Goal: Task Accomplishment & Management: Manage account settings

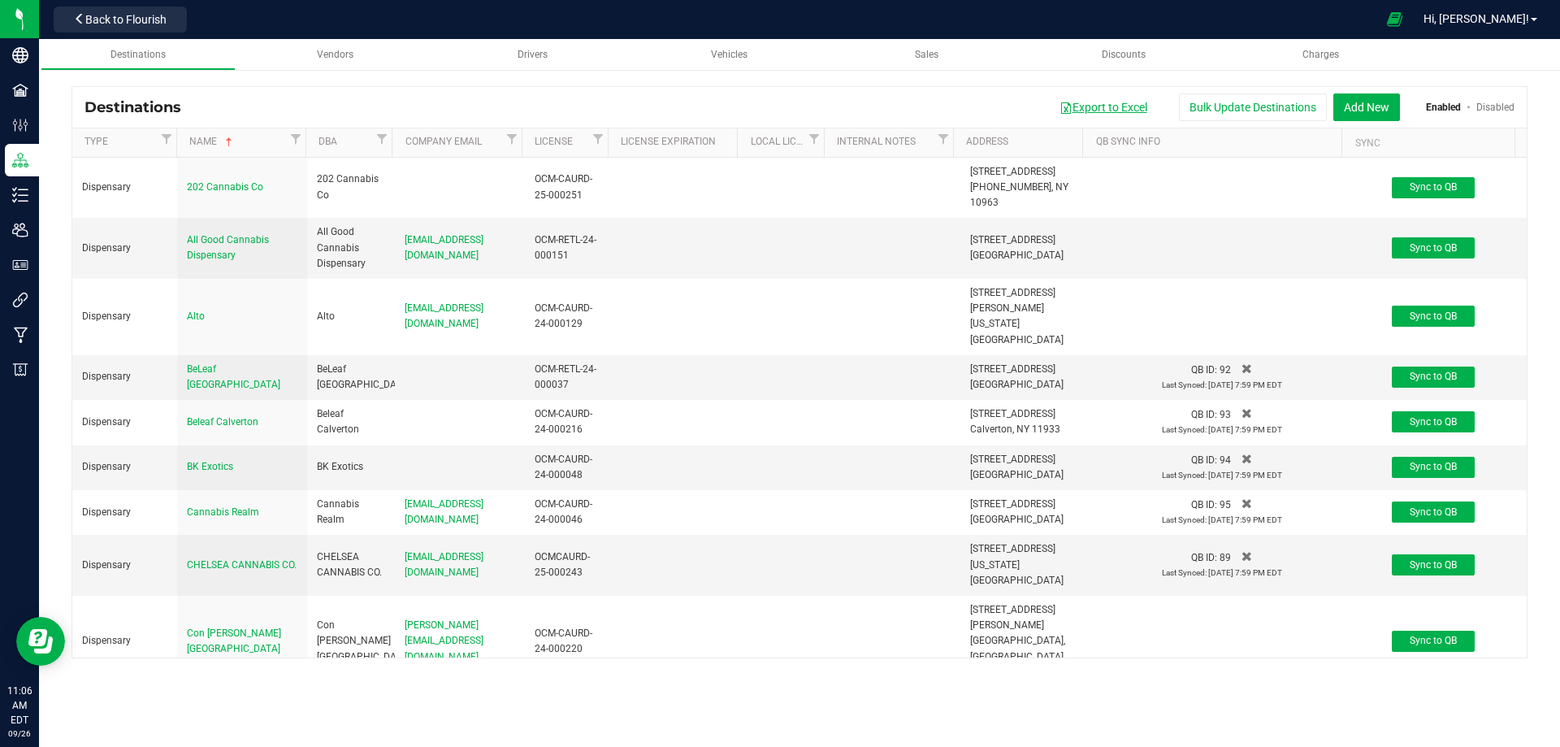
click at [1119, 111] on button "Export to Excel" at bounding box center [1103, 107] width 109 height 28
click at [1106, 105] on button "Export to Excel" at bounding box center [1103, 107] width 109 height 28
click at [750, 50] on div "Vehicles" at bounding box center [730, 55] width 170 height 14
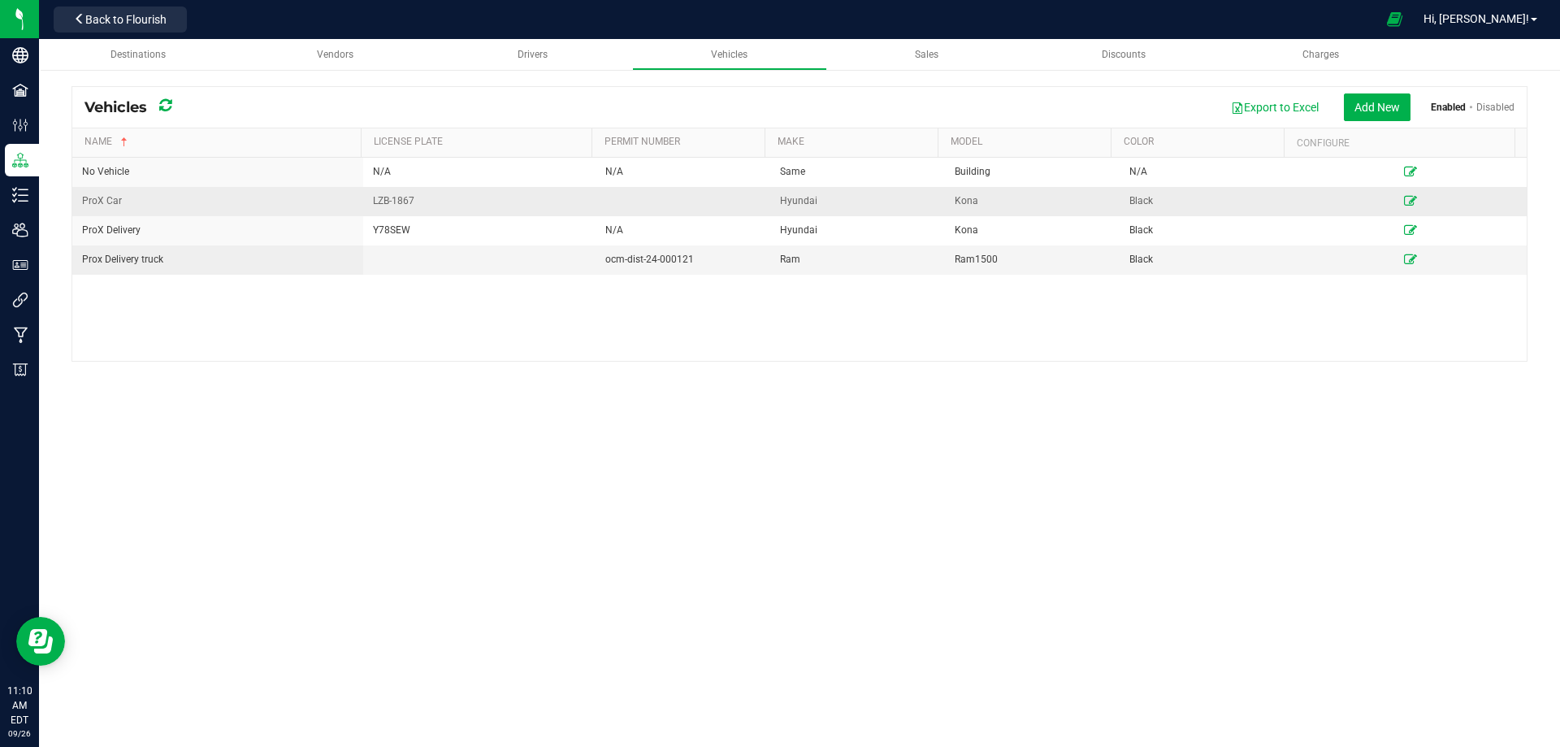
click at [1404, 201] on icon at bounding box center [1410, 201] width 13 height 10
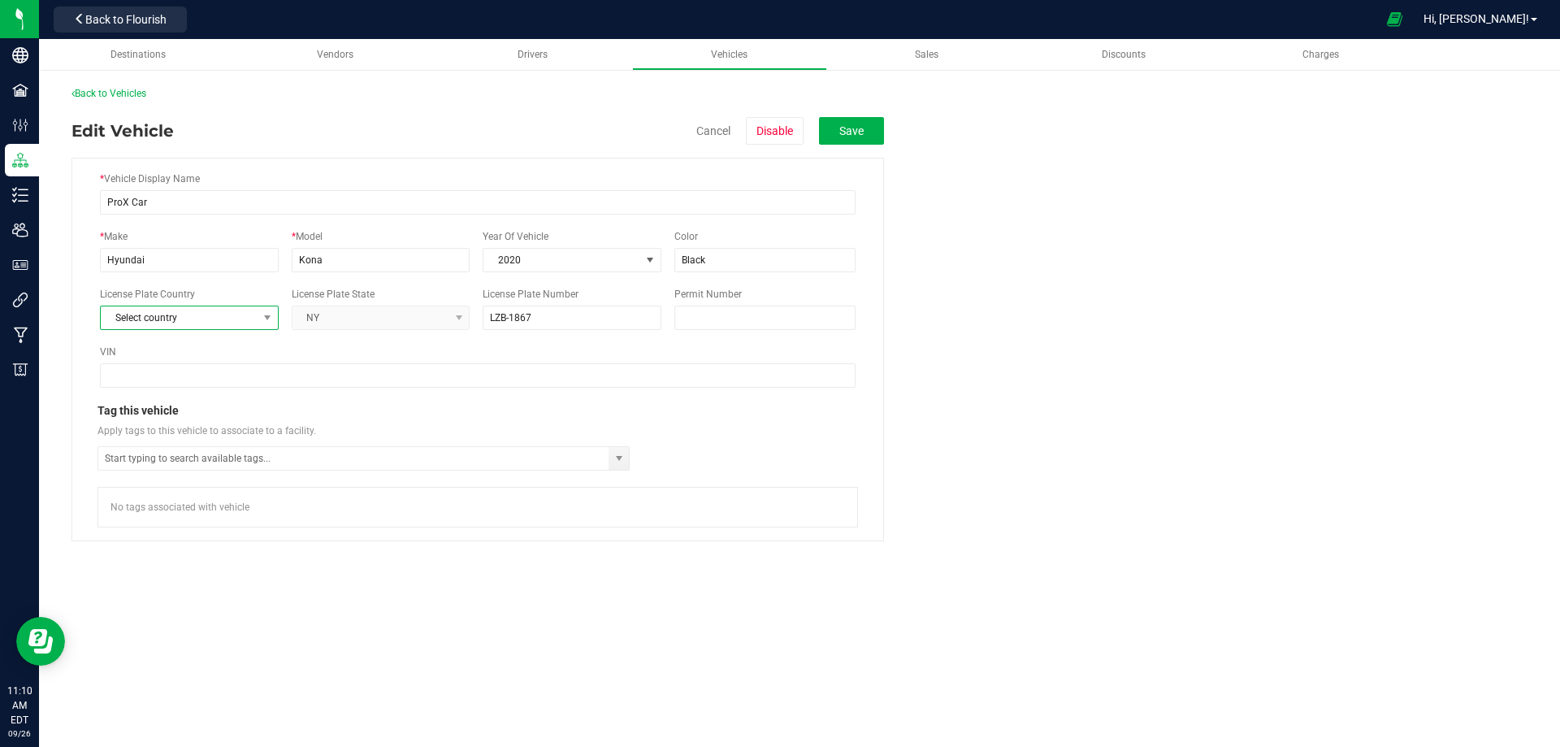
click at [239, 319] on span "Select country" at bounding box center [179, 317] width 157 height 23
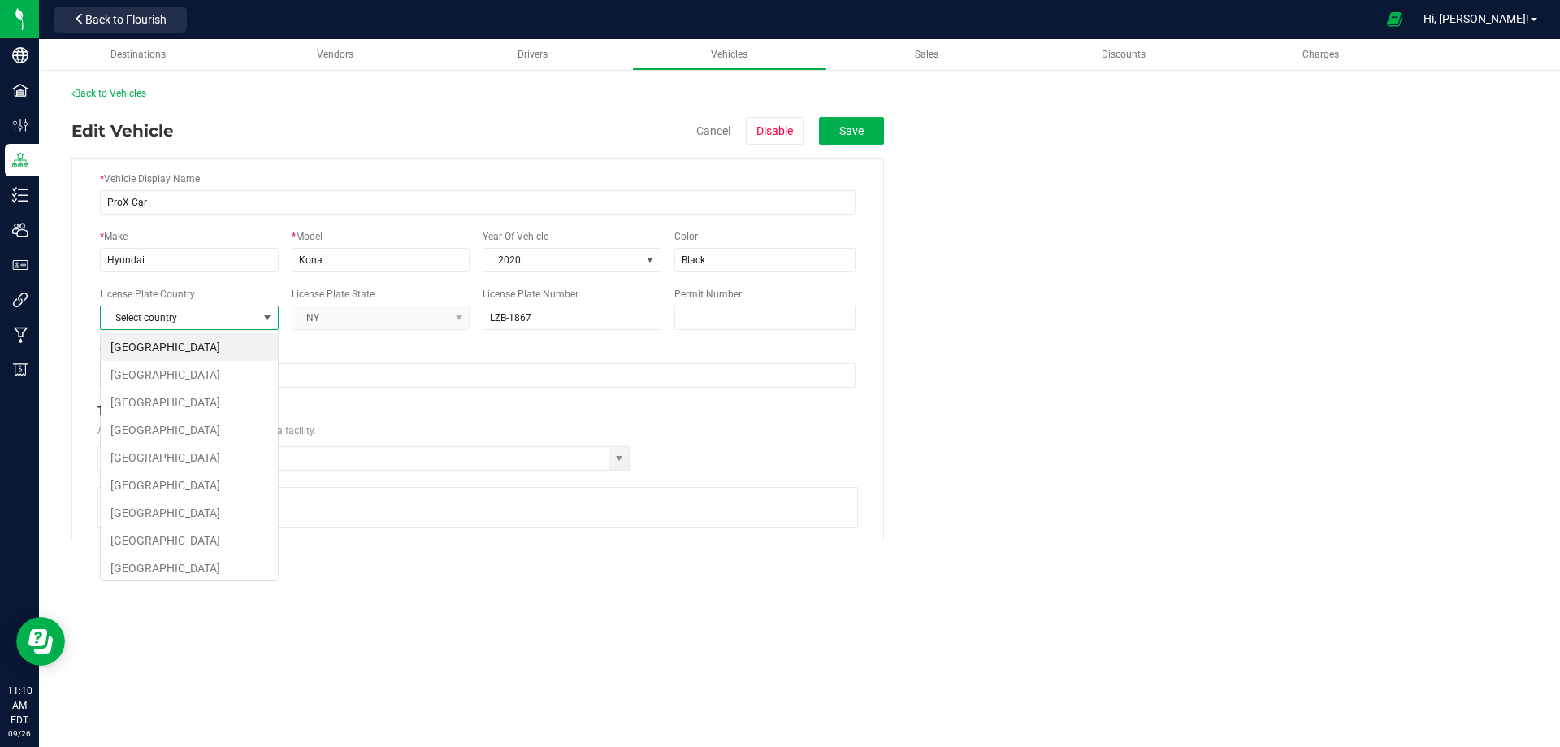
scroll to position [24, 178]
click at [215, 346] on States "[GEOGRAPHIC_DATA]" at bounding box center [189, 347] width 177 height 28
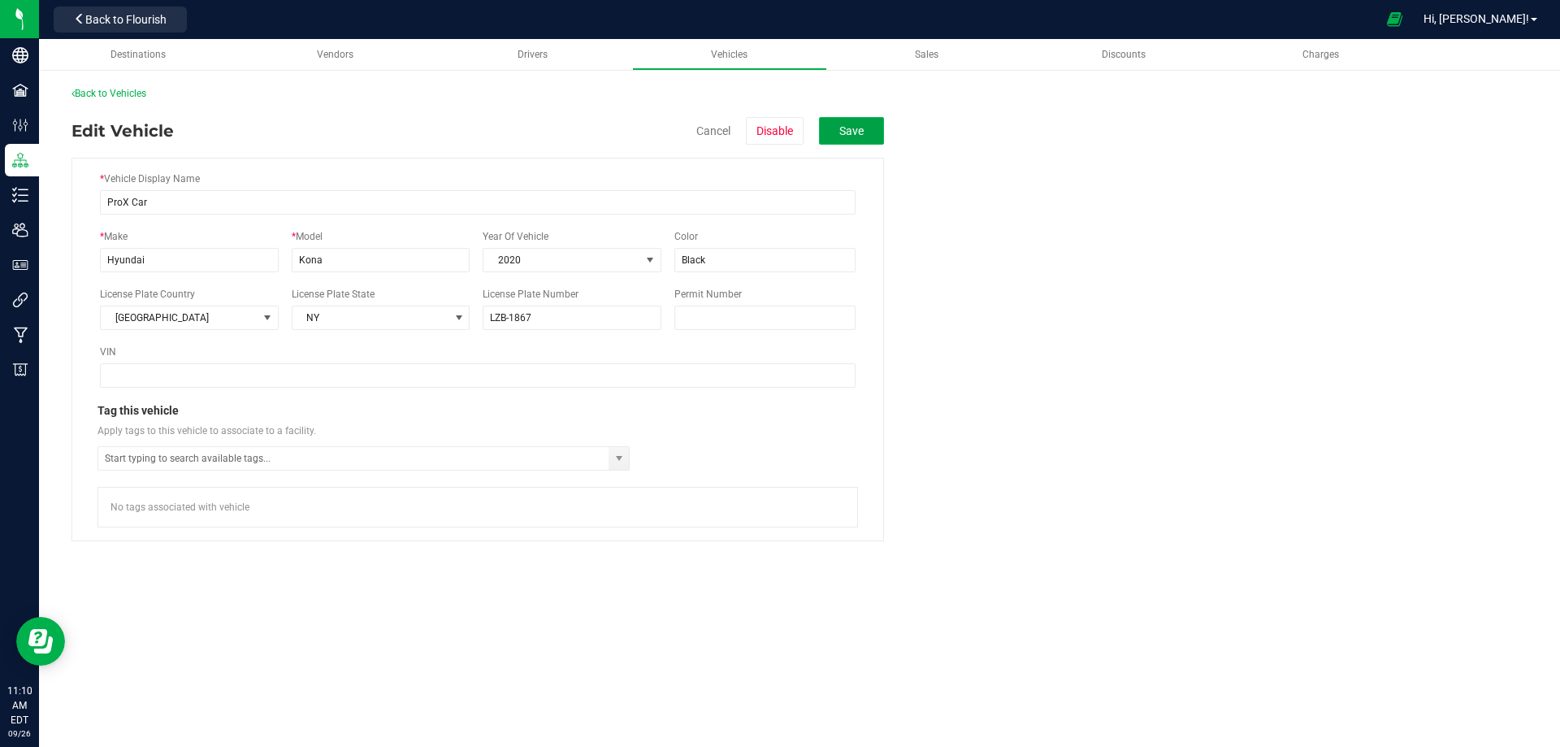
click at [872, 124] on button "Save" at bounding box center [851, 131] width 65 height 28
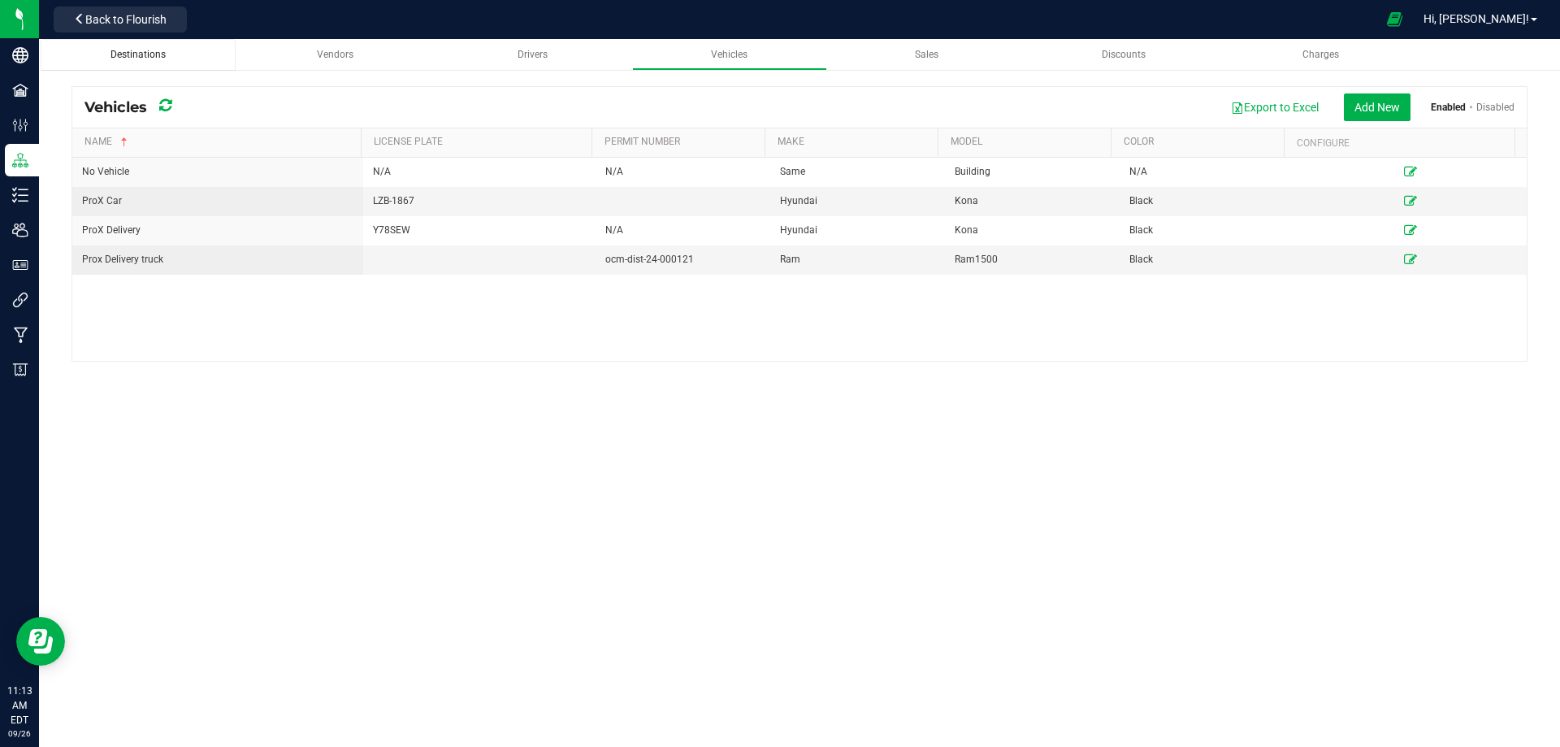
click at [143, 54] on span "Destinations" at bounding box center [138, 54] width 55 height 11
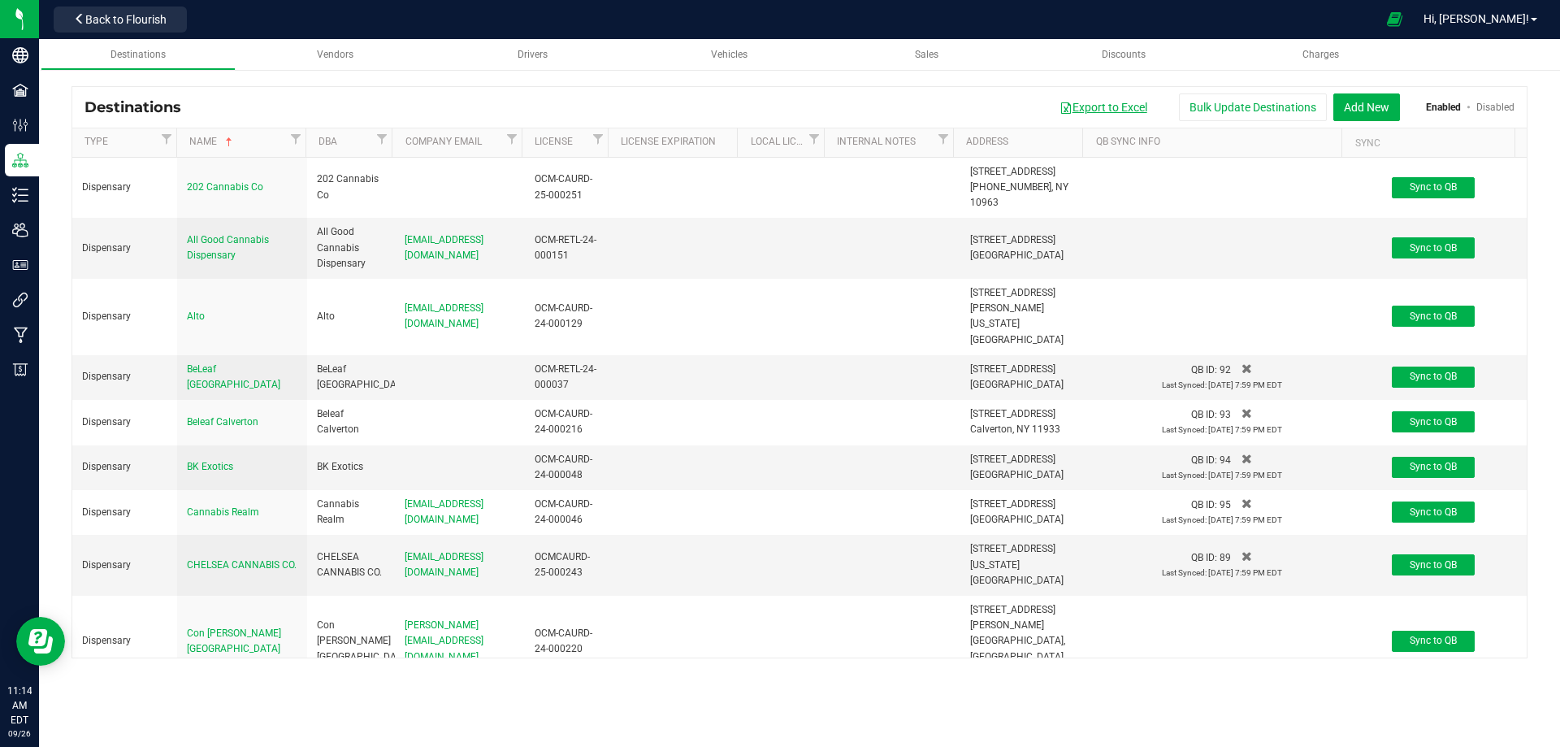
click at [1093, 108] on button "Export to Excel" at bounding box center [1103, 107] width 109 height 28
